Goal: Information Seeking & Learning: Learn about a topic

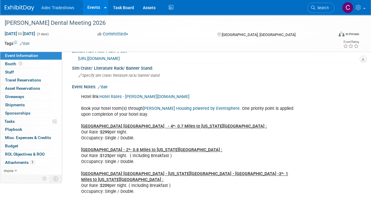
scroll to position [206, 0]
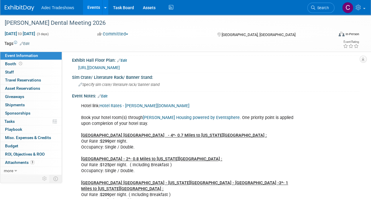
click at [133, 103] on link "Hotel Rates - Hinman.org" at bounding box center [144, 105] width 90 height 5
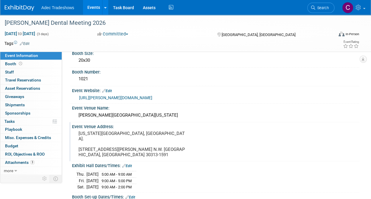
scroll to position [0, 0]
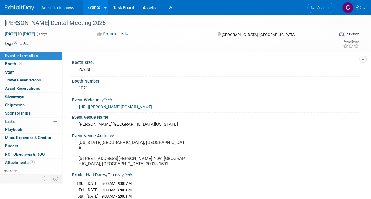
click at [112, 106] on link "https://hinman.org/" at bounding box center [115, 106] width 73 height 5
click at [90, 7] on link "Events" at bounding box center [94, 7] width 22 height 15
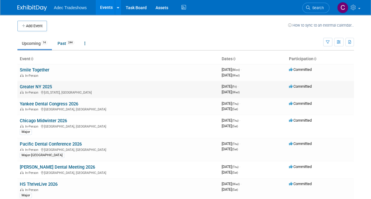
click at [51, 87] on link "Greater NY 2025" at bounding box center [36, 86] width 32 height 5
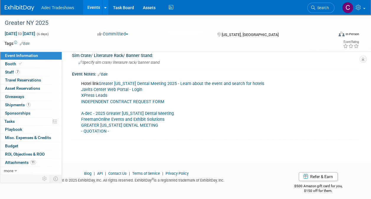
scroll to position [220, 0]
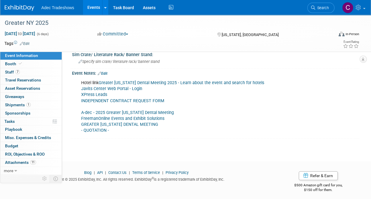
click at [154, 112] on div "Hotel link Greater New York Dental Meeting 2025 - Learn about the event and sea…" at bounding box center [189, 106] width 225 height 59
click at [155, 116] on link "FreemanOnline Events and Exhibit Solutions" at bounding box center [122, 118] width 83 height 5
click at [131, 116] on link "FreemanOnline Events and Exhibit Solutions" at bounding box center [122, 118] width 83 height 5
click at [93, 9] on link "Events" at bounding box center [94, 7] width 22 height 15
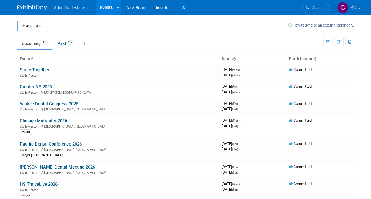
click at [28, 168] on link "[PERSON_NAME] Dental Meeting 2026" at bounding box center [57, 166] width 75 height 5
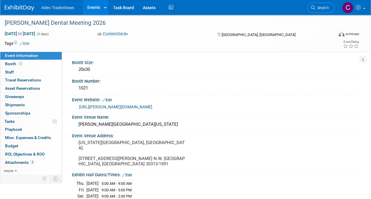
click at [89, 10] on link "Events" at bounding box center [94, 7] width 22 height 15
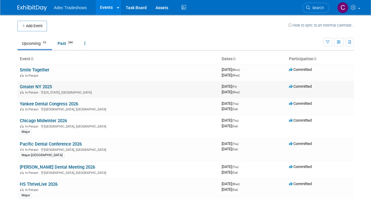
click at [50, 85] on link "Greater NY 2025" at bounding box center [36, 86] width 32 height 5
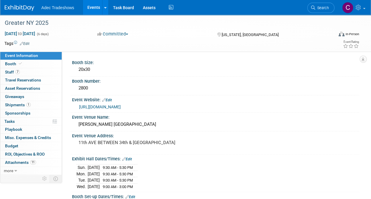
click at [97, 6] on link "Events" at bounding box center [94, 7] width 22 height 15
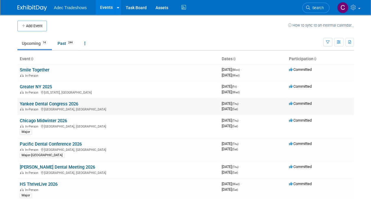
click at [74, 103] on link "Yankee Dental Congress 2026" at bounding box center [49, 103] width 58 height 5
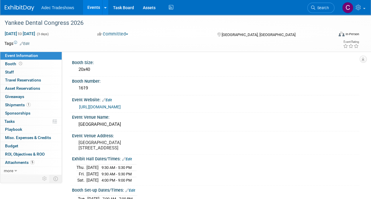
click at [93, 12] on link "Events" at bounding box center [94, 7] width 22 height 15
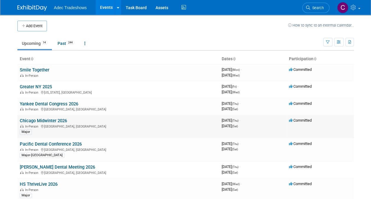
click at [58, 124] on div "In-Person [GEOGRAPHIC_DATA], [GEOGRAPHIC_DATA]" at bounding box center [118, 126] width 197 height 5
click at [58, 119] on link "Chicago Midwinter 2026" at bounding box center [43, 120] width 47 height 5
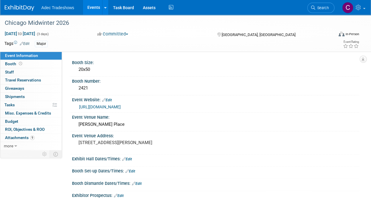
click at [88, 5] on link "Events" at bounding box center [94, 7] width 22 height 15
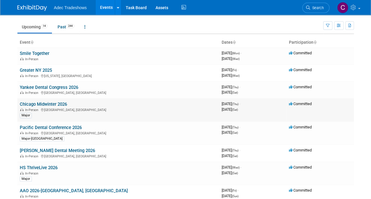
scroll to position [29, 0]
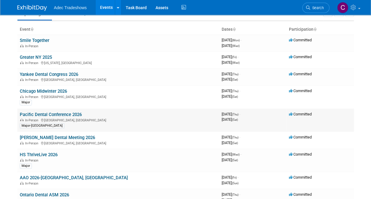
click at [73, 114] on link "Pacific Dental Conference 2026" at bounding box center [51, 114] width 62 height 5
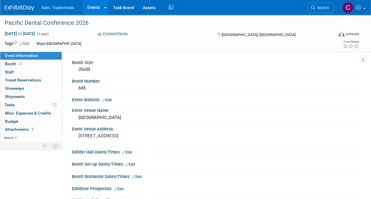
click at [100, 9] on link "Events" at bounding box center [94, 7] width 22 height 15
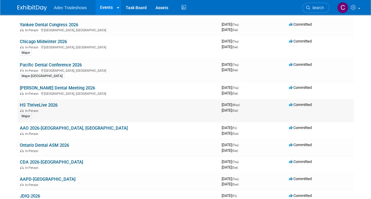
scroll to position [88, 0]
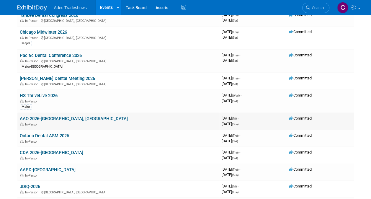
click at [57, 120] on td "AAO 2026-Orlando, FL In-Person" at bounding box center [118, 121] width 202 height 17
click at [57, 118] on link "AAO 2026-[GEOGRAPHIC_DATA], [GEOGRAPHIC_DATA]" at bounding box center [74, 118] width 108 height 5
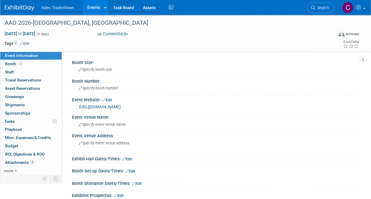
click at [84, 6] on link "Events" at bounding box center [94, 7] width 22 height 15
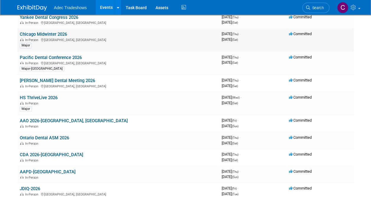
scroll to position [88, 0]
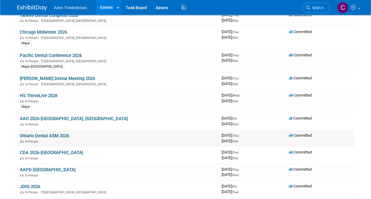
click at [69, 133] on link "Ontario Dental ASM 2026" at bounding box center [44, 135] width 49 height 5
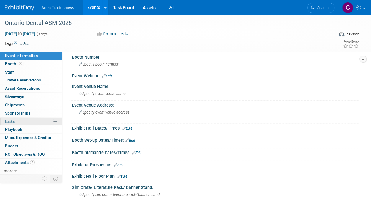
scroll to position [29, 0]
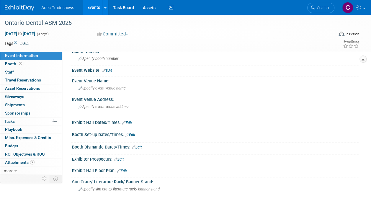
click at [93, 11] on link "Events" at bounding box center [94, 7] width 22 height 15
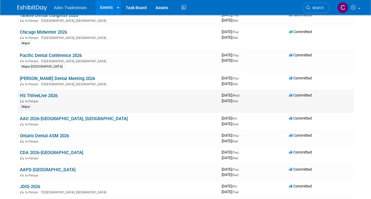
scroll to position [118, 0]
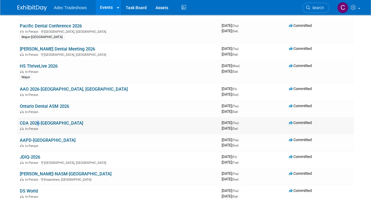
click at [35, 118] on td "CDA 2026-[GEOGRAPHIC_DATA] In-Person" at bounding box center [118, 125] width 202 height 17
drag, startPoint x: 35, startPoint y: 118, endPoint x: 38, endPoint y: 123, distance: 5.3
click at [38, 123] on link "CDA 2026-[GEOGRAPHIC_DATA]" at bounding box center [51, 122] width 63 height 5
